Goal: Navigation & Orientation: Find specific page/section

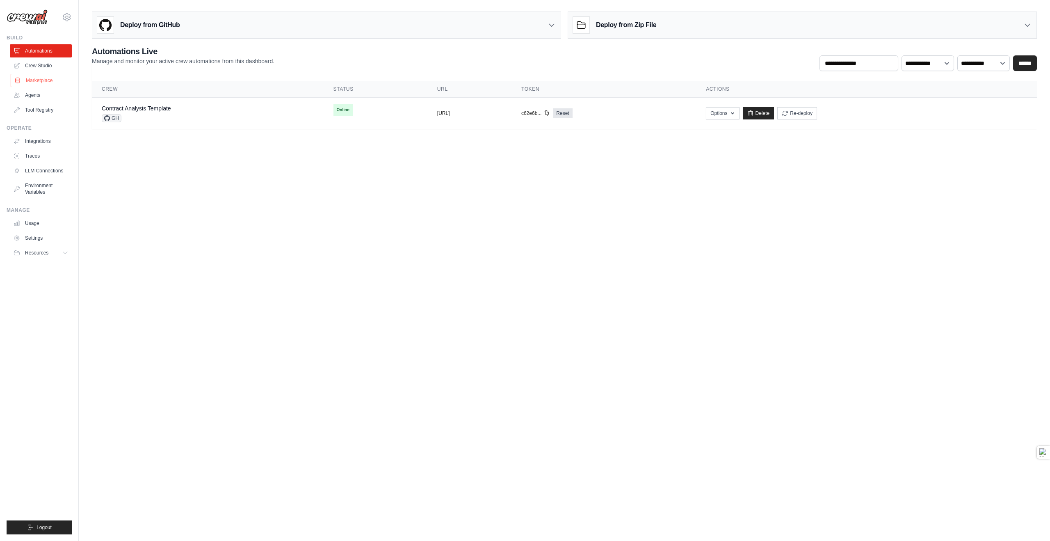
click at [45, 81] on link "Marketplace" at bounding box center [42, 80] width 62 height 13
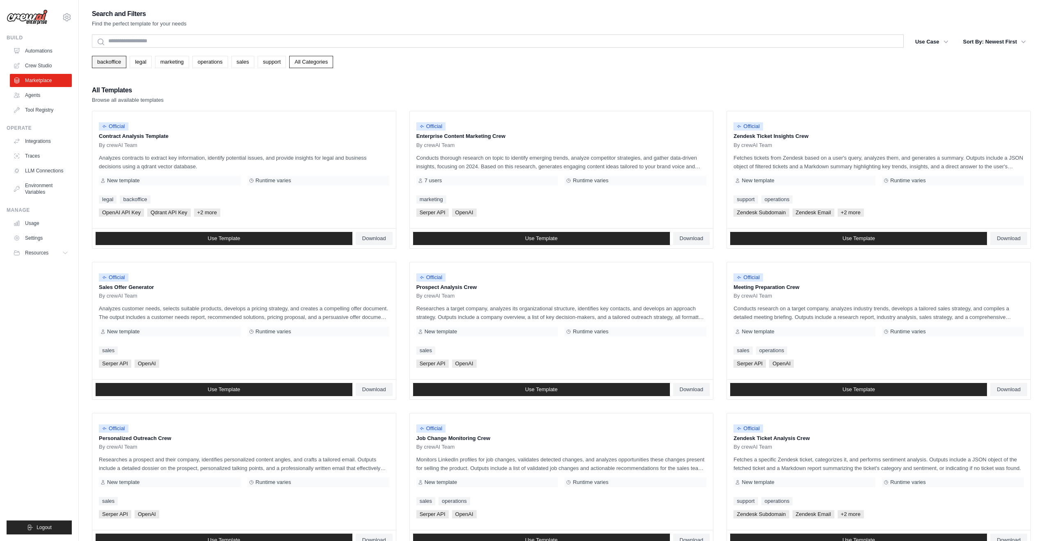
click at [111, 64] on link "backoffice" at bounding box center [109, 62] width 34 height 12
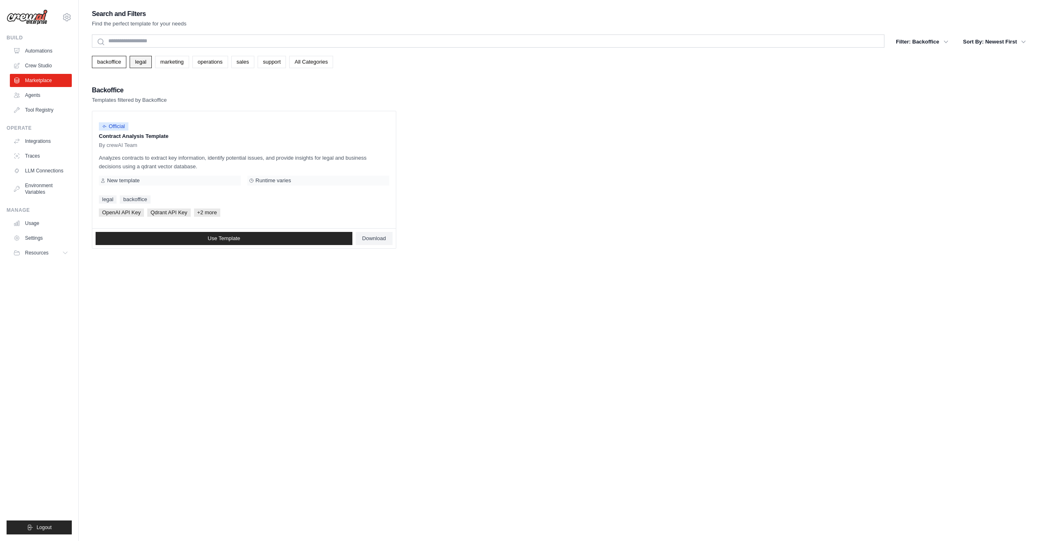
click at [148, 59] on link "legal" at bounding box center [141, 62] width 22 height 12
click at [173, 63] on link "marketing" at bounding box center [172, 62] width 34 height 12
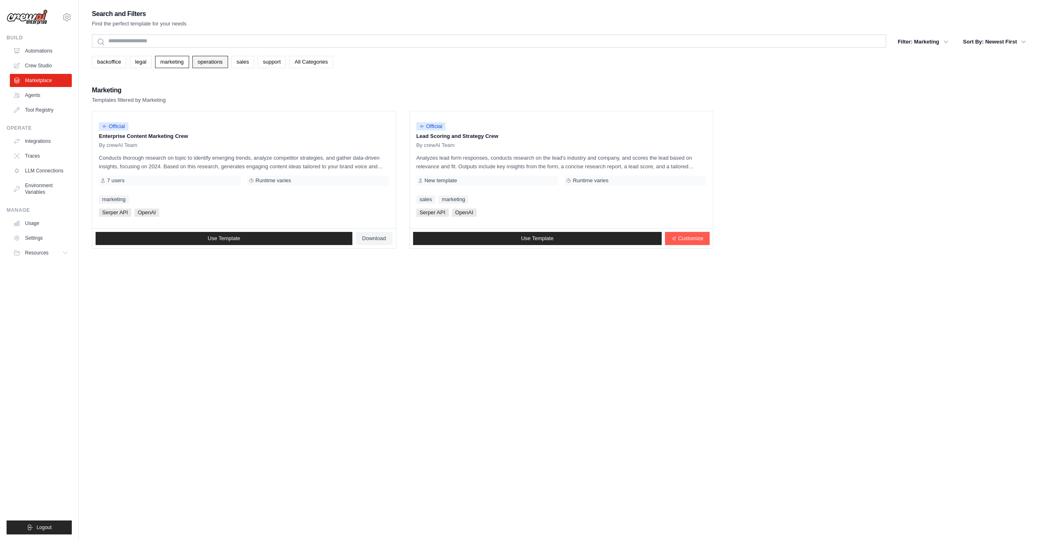
click at [215, 65] on link "operations" at bounding box center [210, 62] width 36 height 12
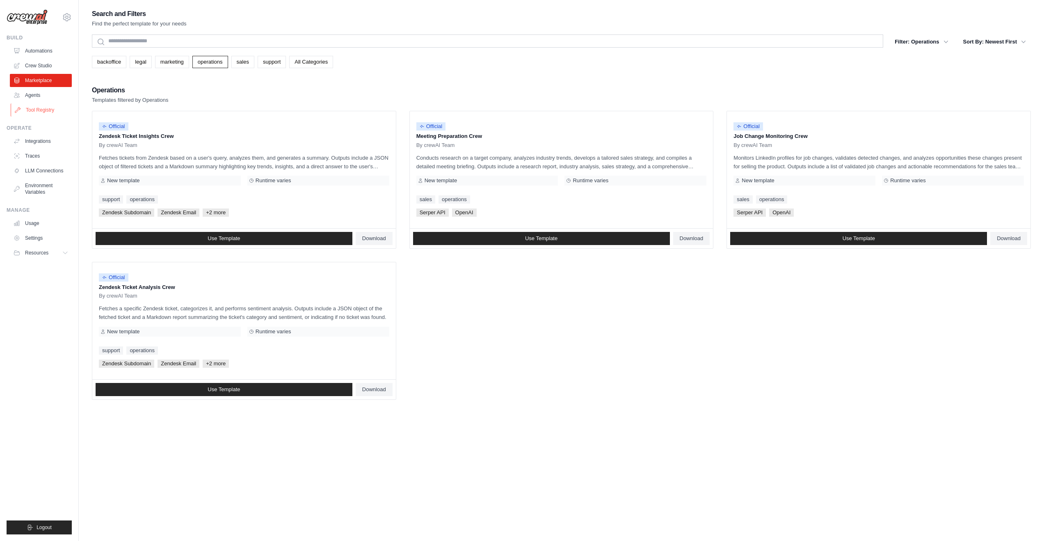
click at [47, 112] on link "Tool Registry" at bounding box center [42, 109] width 62 height 13
